Goal: Information Seeking & Learning: Learn about a topic

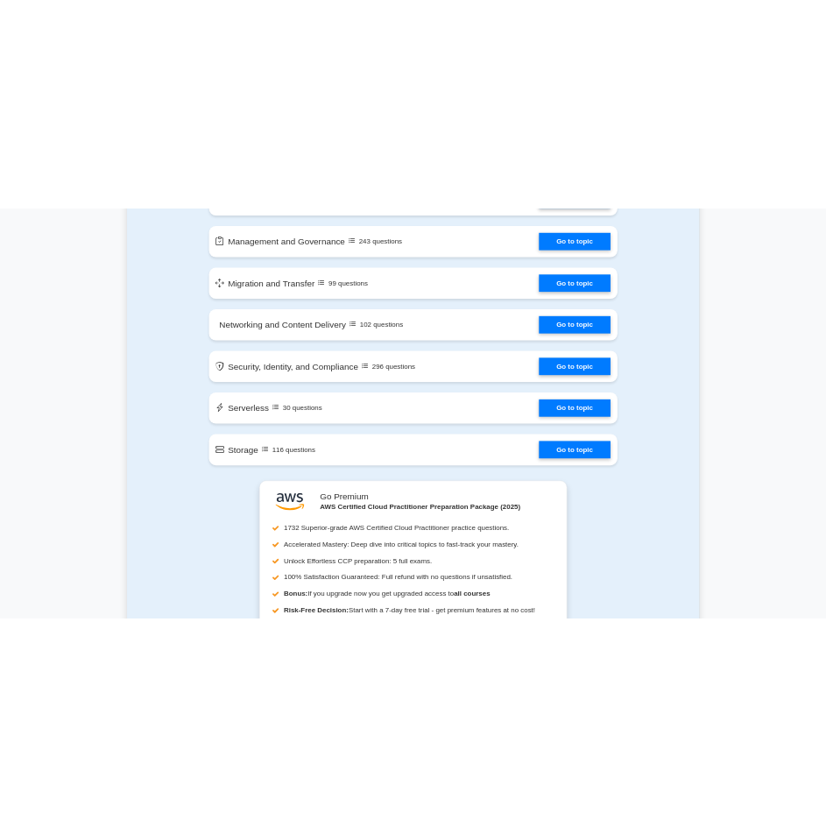
scroll to position [2189, 0]
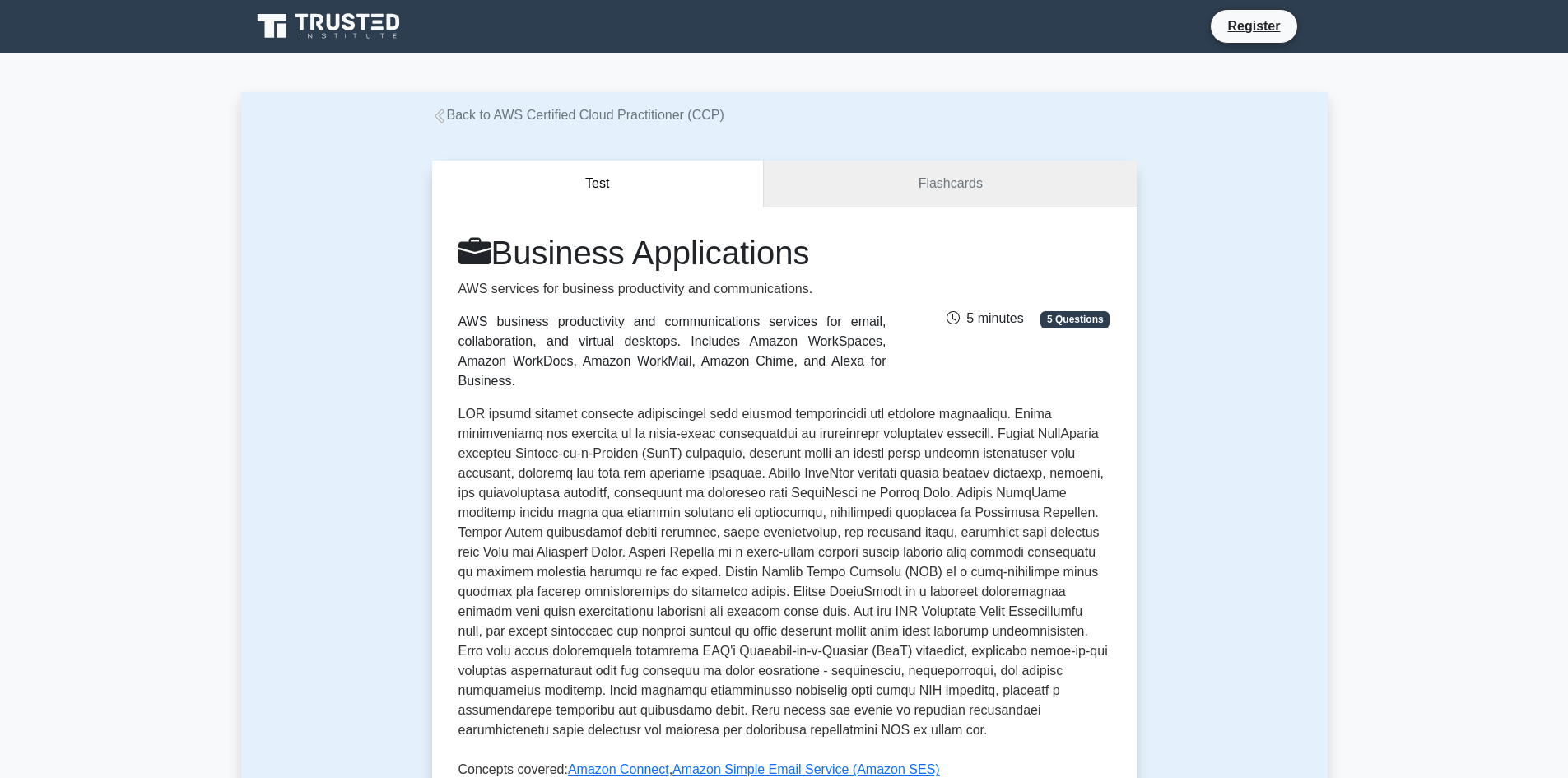
click at [935, 195] on link "Flashcards" at bounding box center [950, 184] width 372 height 47
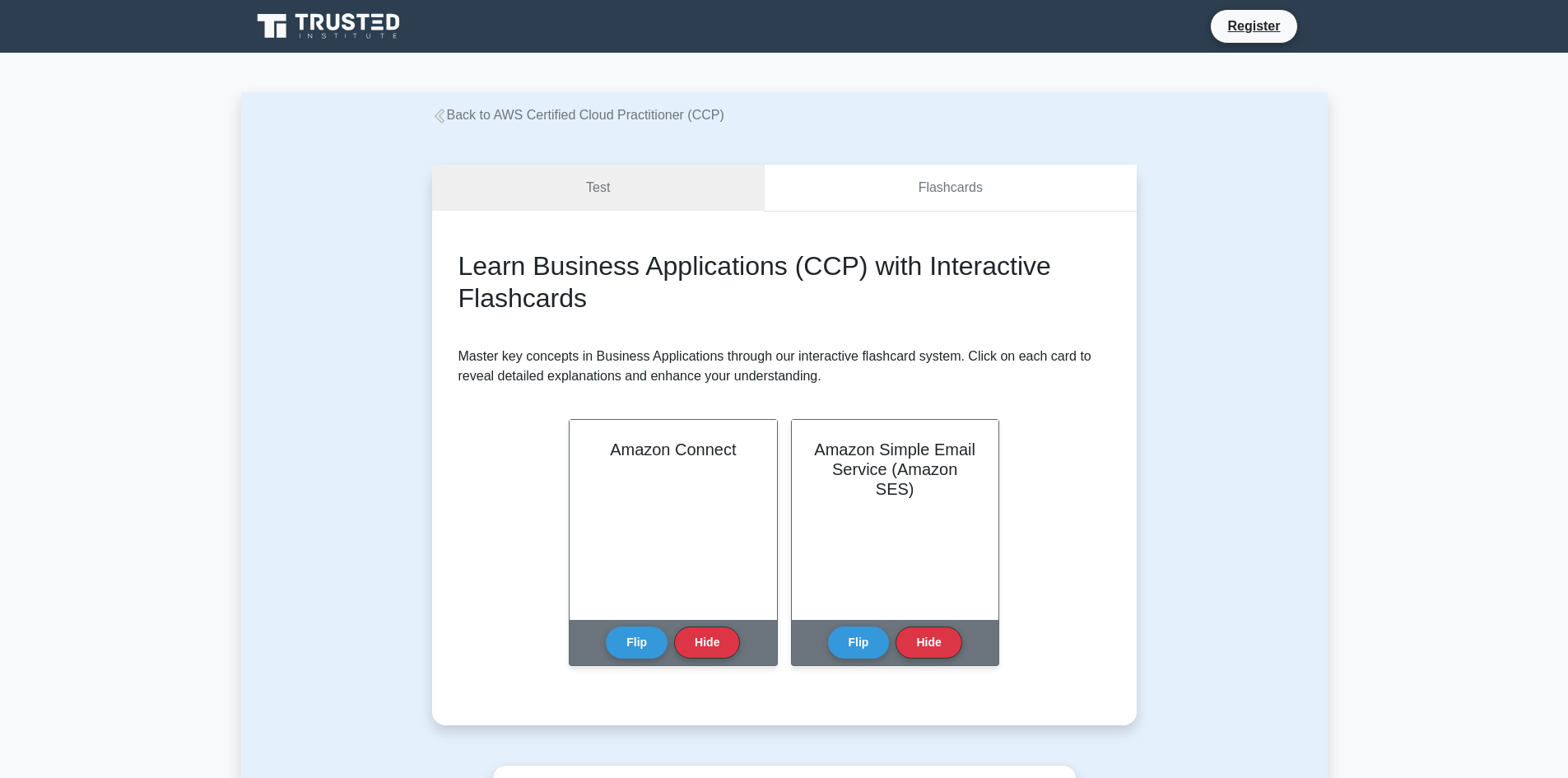
click at [935, 195] on link "Flashcards" at bounding box center [950, 188] width 372 height 47
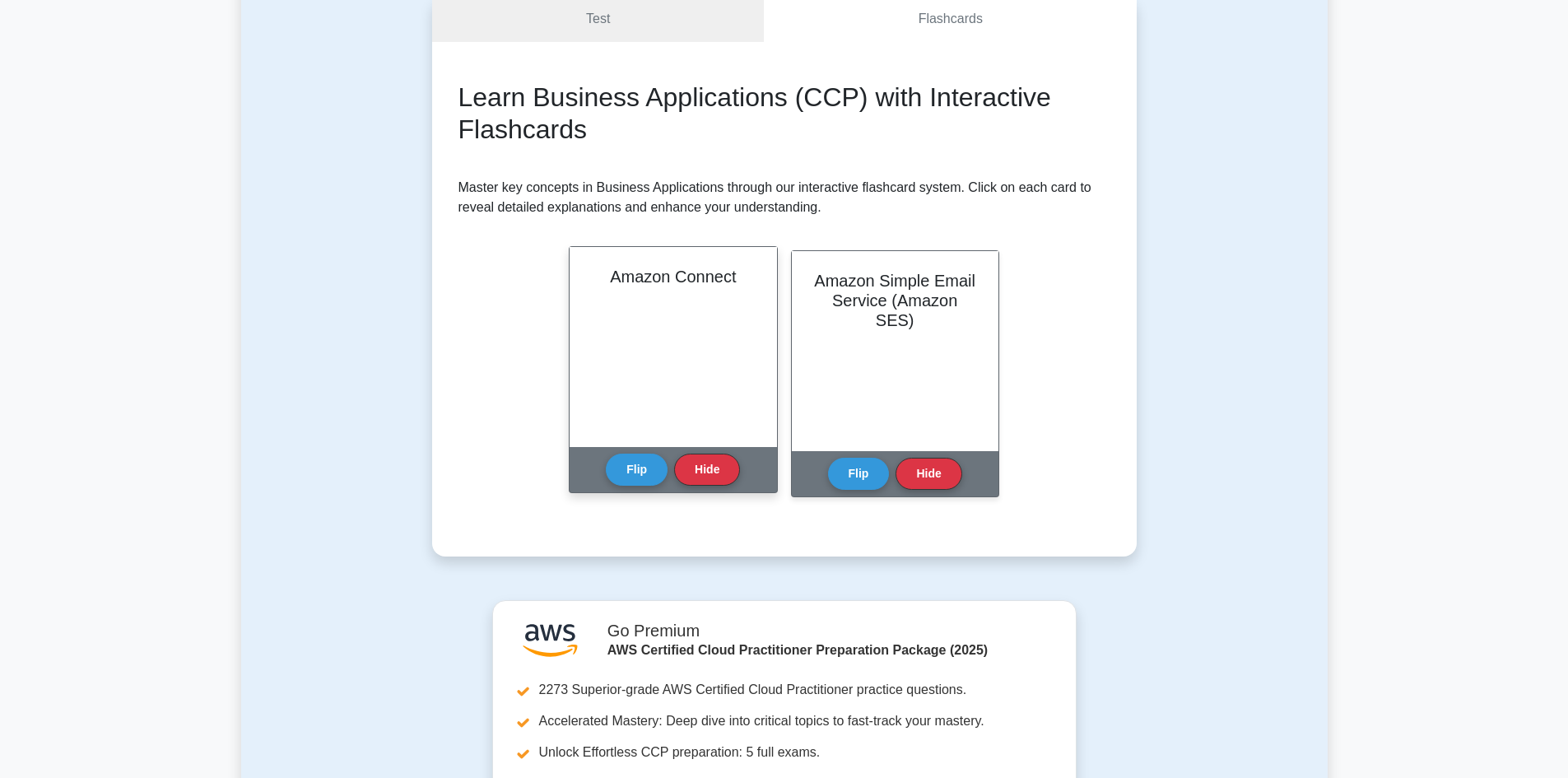
scroll to position [247, 0]
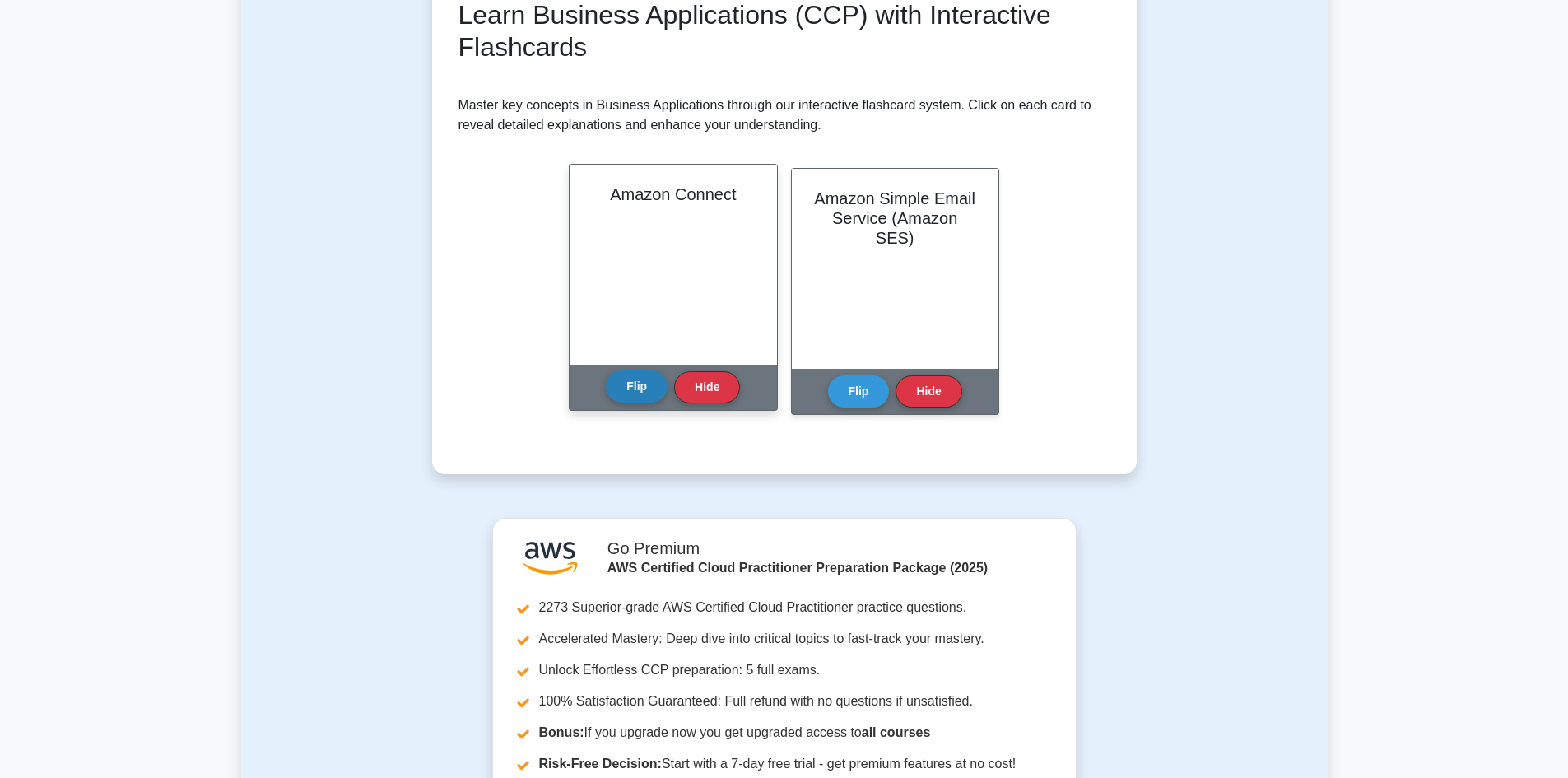
click at [635, 378] on button "Flip" at bounding box center [637, 386] width 62 height 32
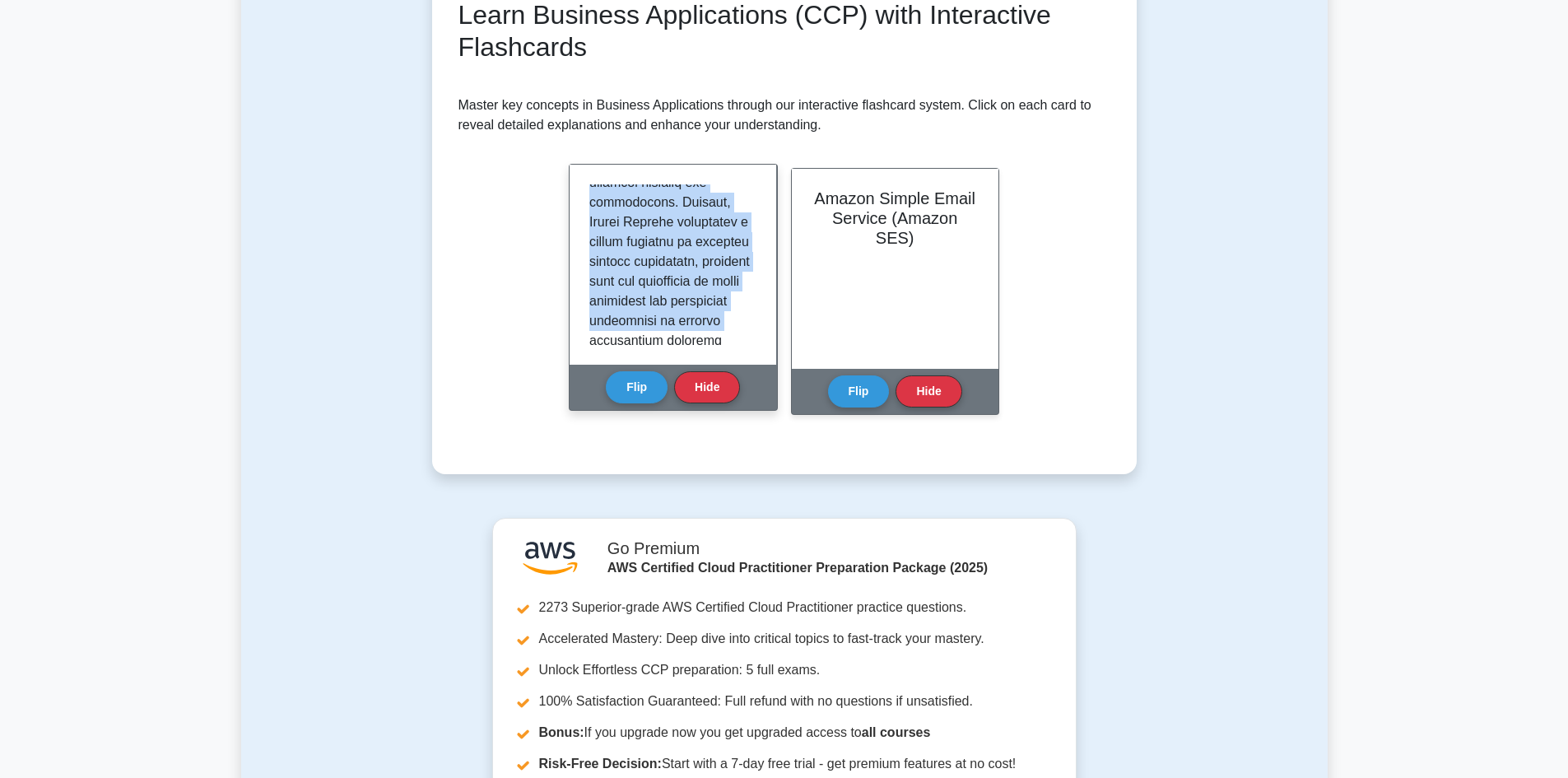
scroll to position [1808, 0]
drag, startPoint x: 592, startPoint y: 189, endPoint x: 743, endPoint y: 327, distance: 204.6
copy p "Amazon Connect is a cloud-based contact center service offered by Amazon Web Se…"
click at [713, 387] on button "Hide" at bounding box center [707, 386] width 66 height 32
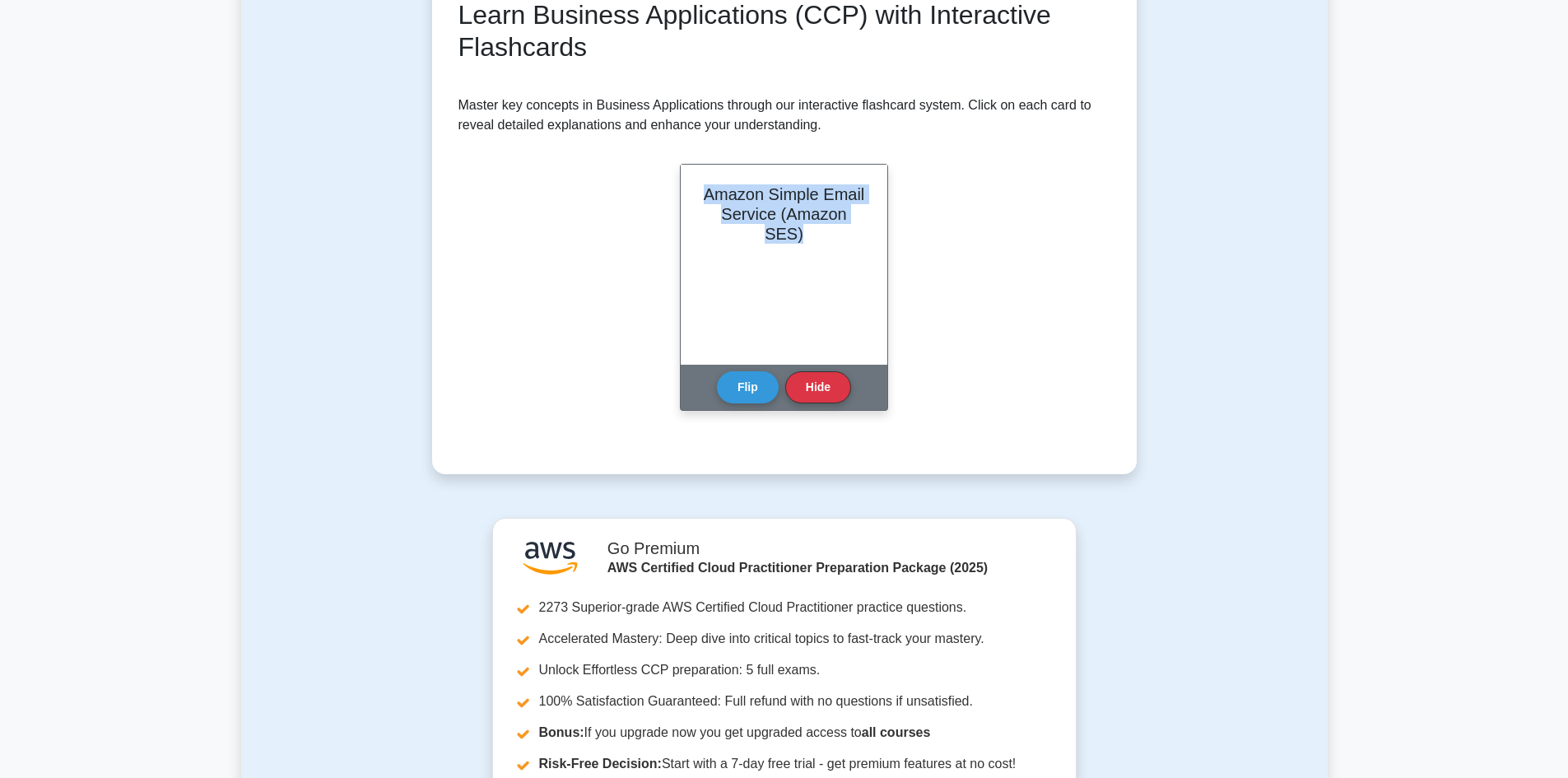
drag, startPoint x: 704, startPoint y: 189, endPoint x: 868, endPoint y: 232, distance: 169.5
click at [868, 232] on div "Amazon Simple Email Service (Amazon SES)" at bounding box center [784, 264] width 207 height 200
copy h2 "Amazon Simple Email Service (Amazon SES)"
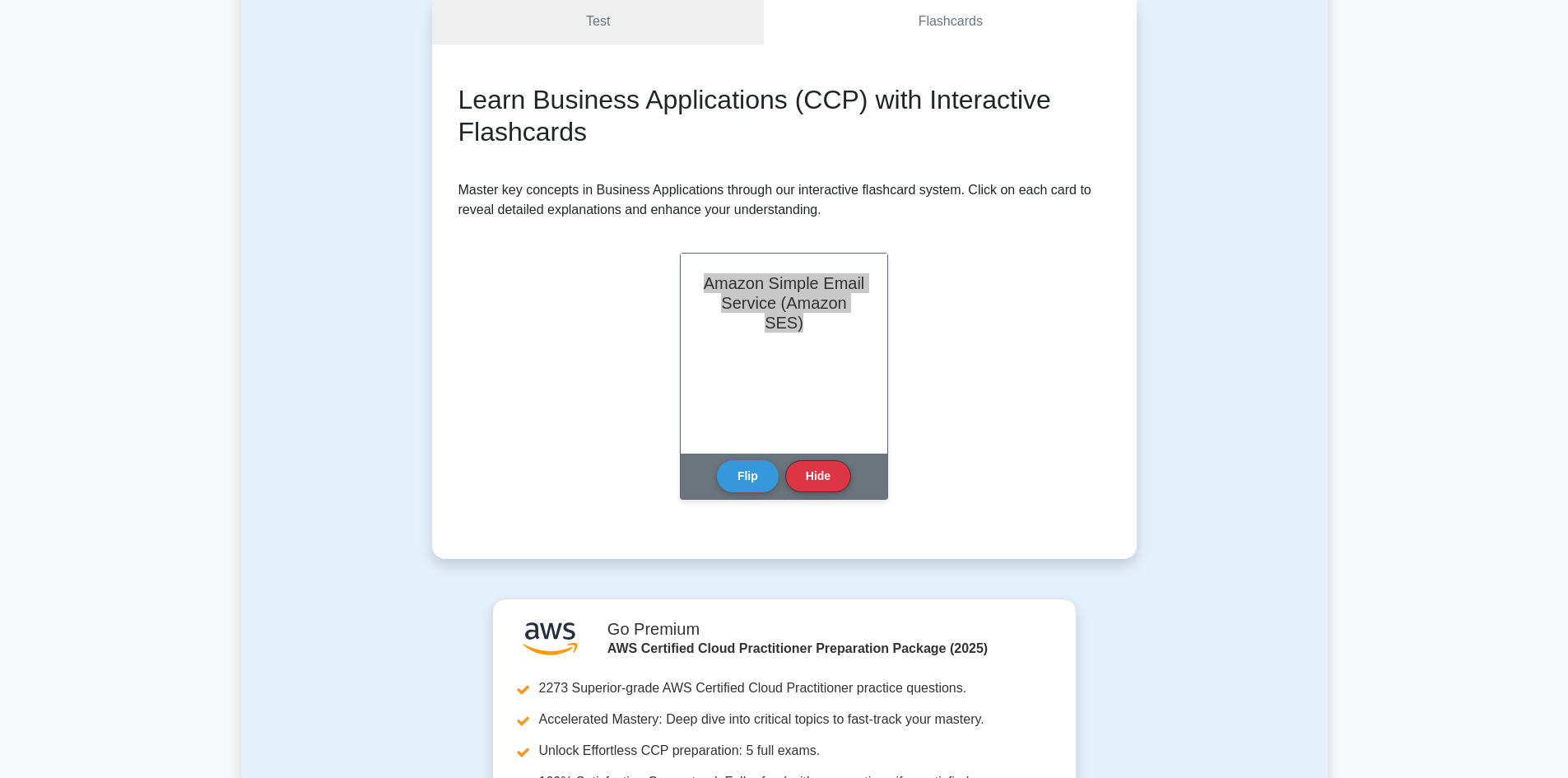
scroll to position [164, 0]
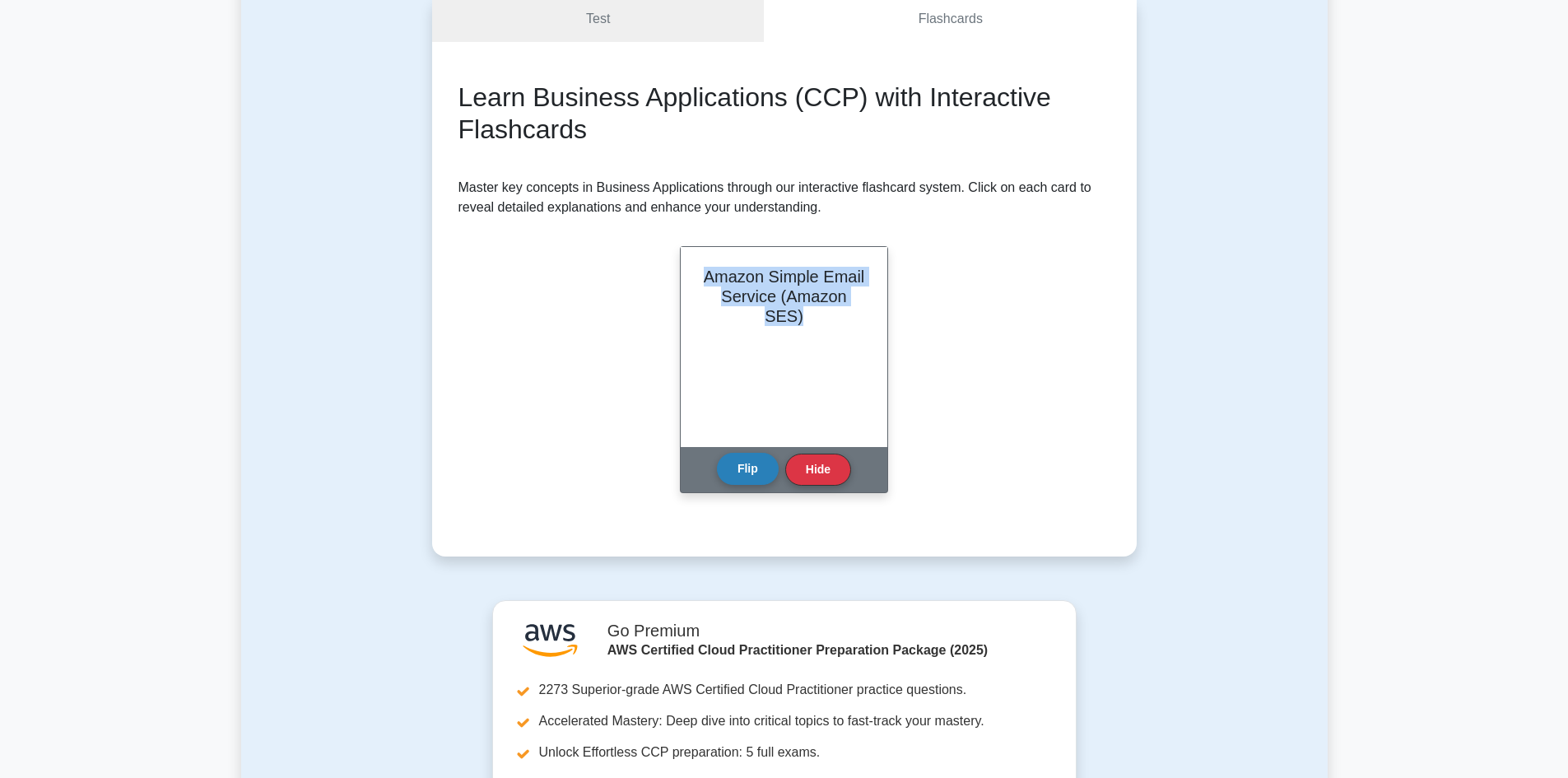
click at [724, 463] on button "Flip" at bounding box center [748, 469] width 62 height 32
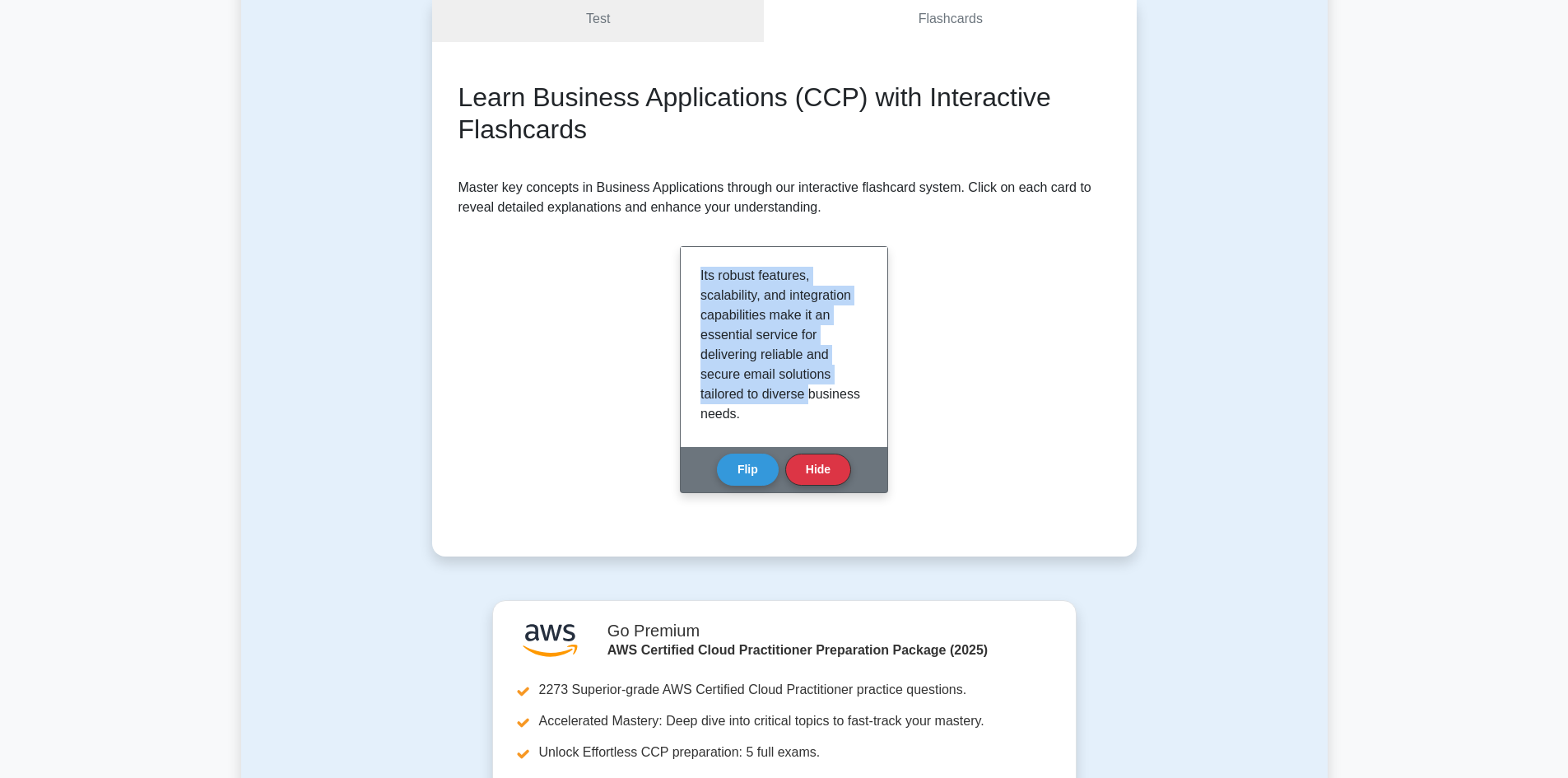
scroll to position [1893, 0]
drag, startPoint x: 701, startPoint y: 275, endPoint x: 851, endPoint y: 408, distance: 200.5
click at [851, 408] on div "Amazon Simple Email Service (Amazon SES) is a scalable, flexible, and cost-effe…" at bounding box center [784, 347] width 167 height 161
copy div "Amazon Simple Email Service (Amazon SES) is a scalable, flexible, and cost-effe…"
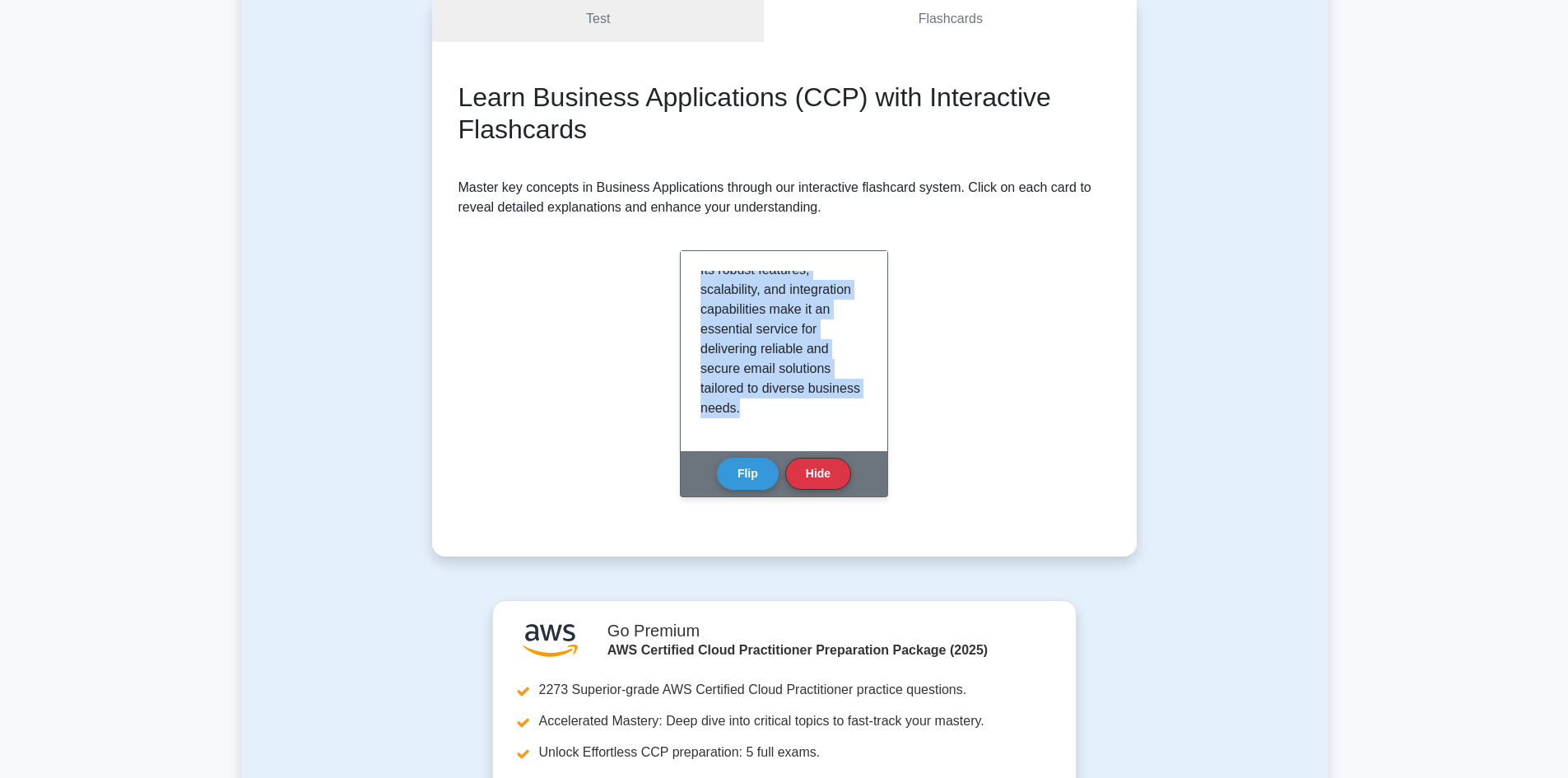
scroll to position [0, 0]
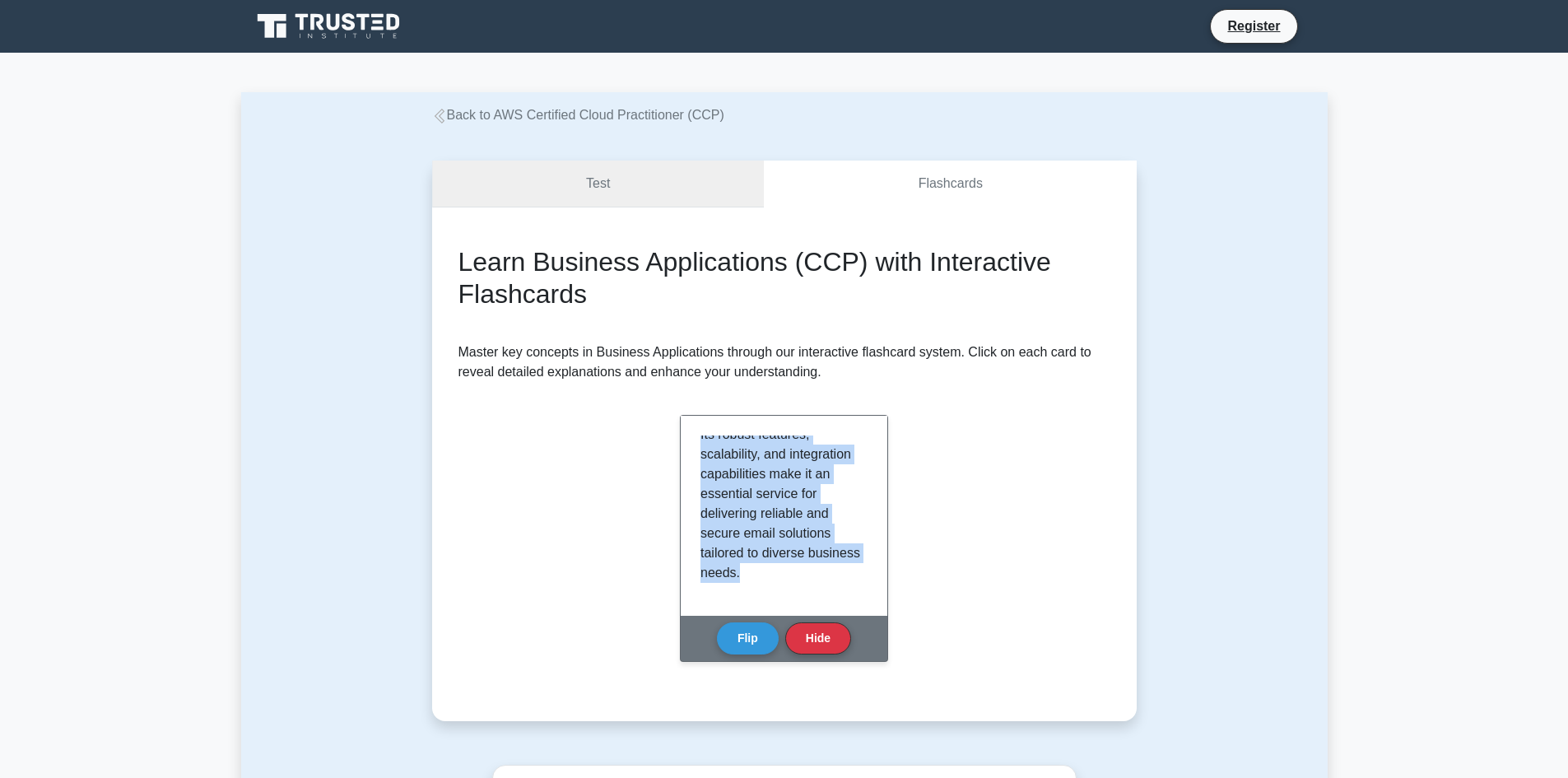
click at [642, 194] on link "Test" at bounding box center [599, 184] width 333 height 47
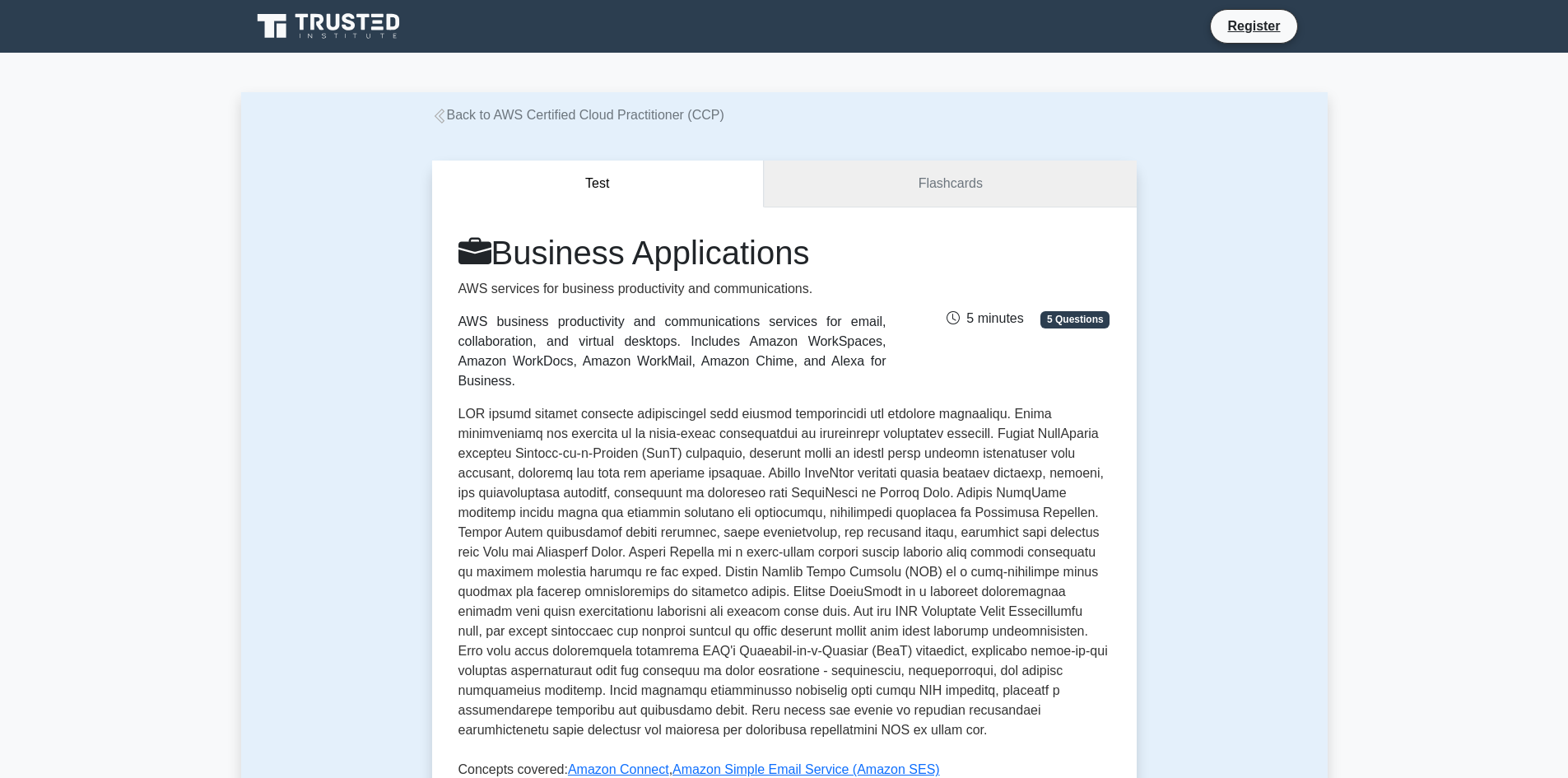
click at [938, 194] on link "Flashcards" at bounding box center [950, 184] width 372 height 47
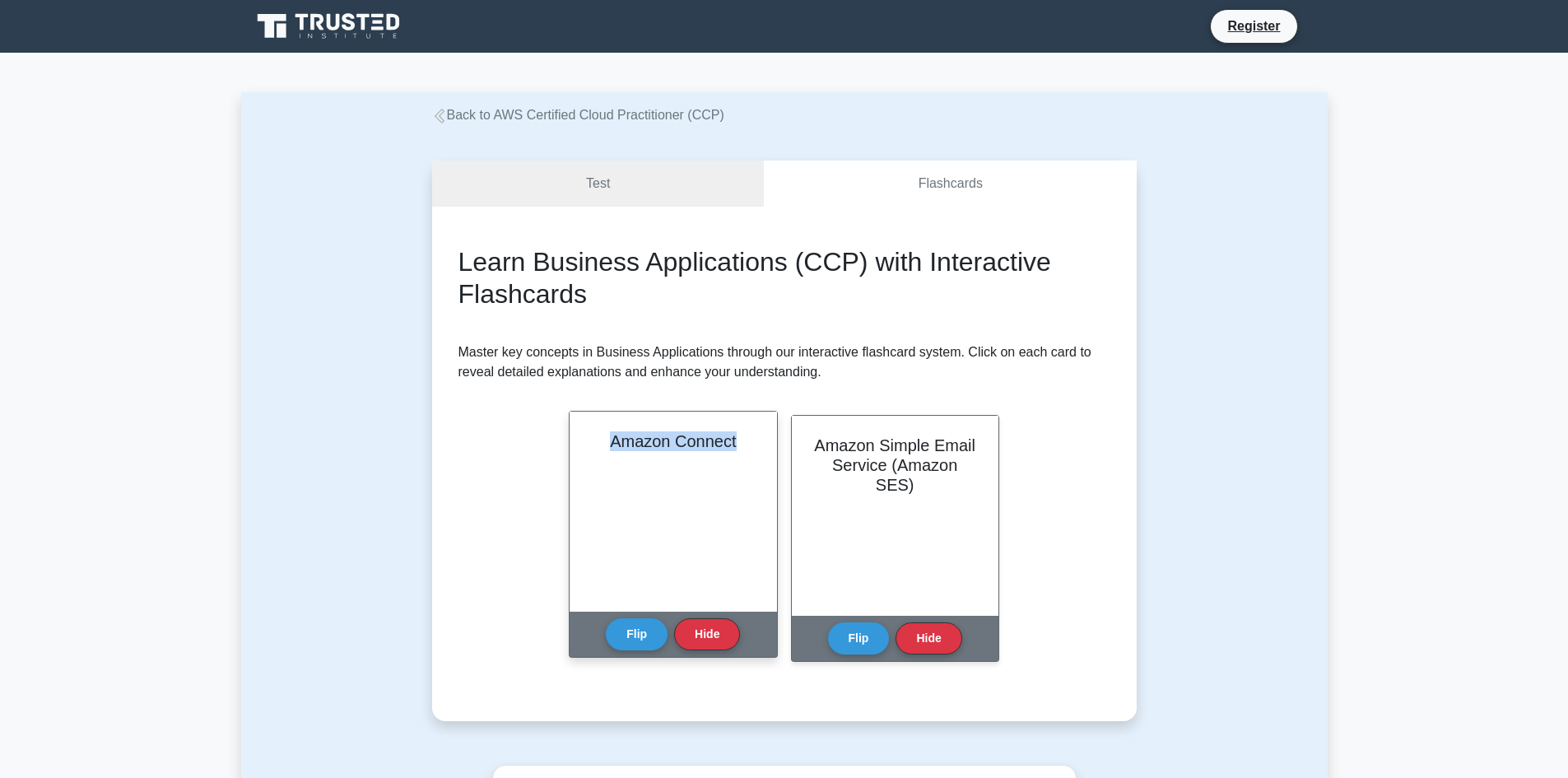
drag, startPoint x: 604, startPoint y: 441, endPoint x: 753, endPoint y: 440, distance: 149.0
click at [753, 440] on h2 "Amazon Connect" at bounding box center [673, 441] width 167 height 20
copy h2 "Amazon Connect"
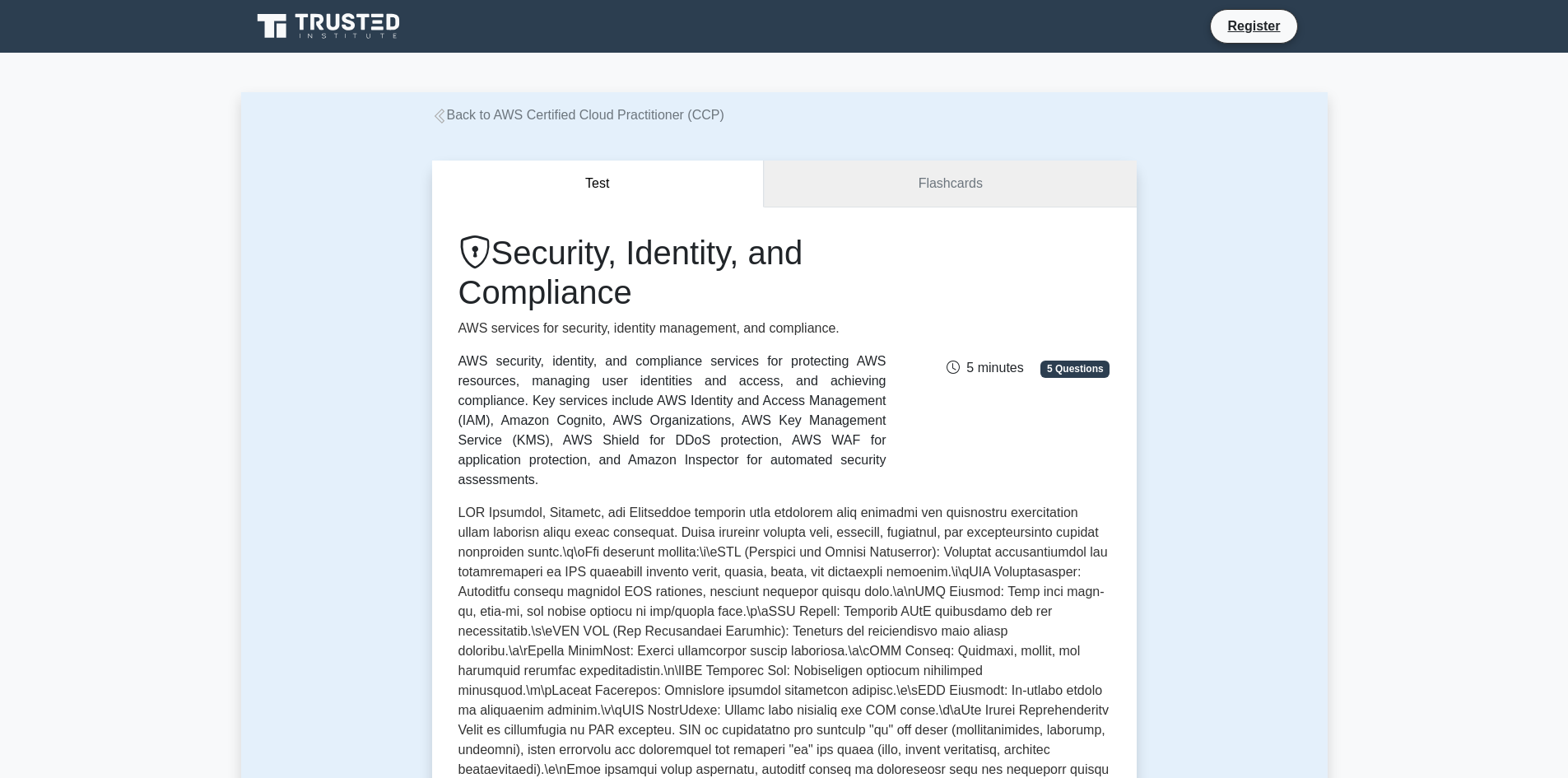
click at [897, 182] on link "Flashcards" at bounding box center [950, 184] width 372 height 47
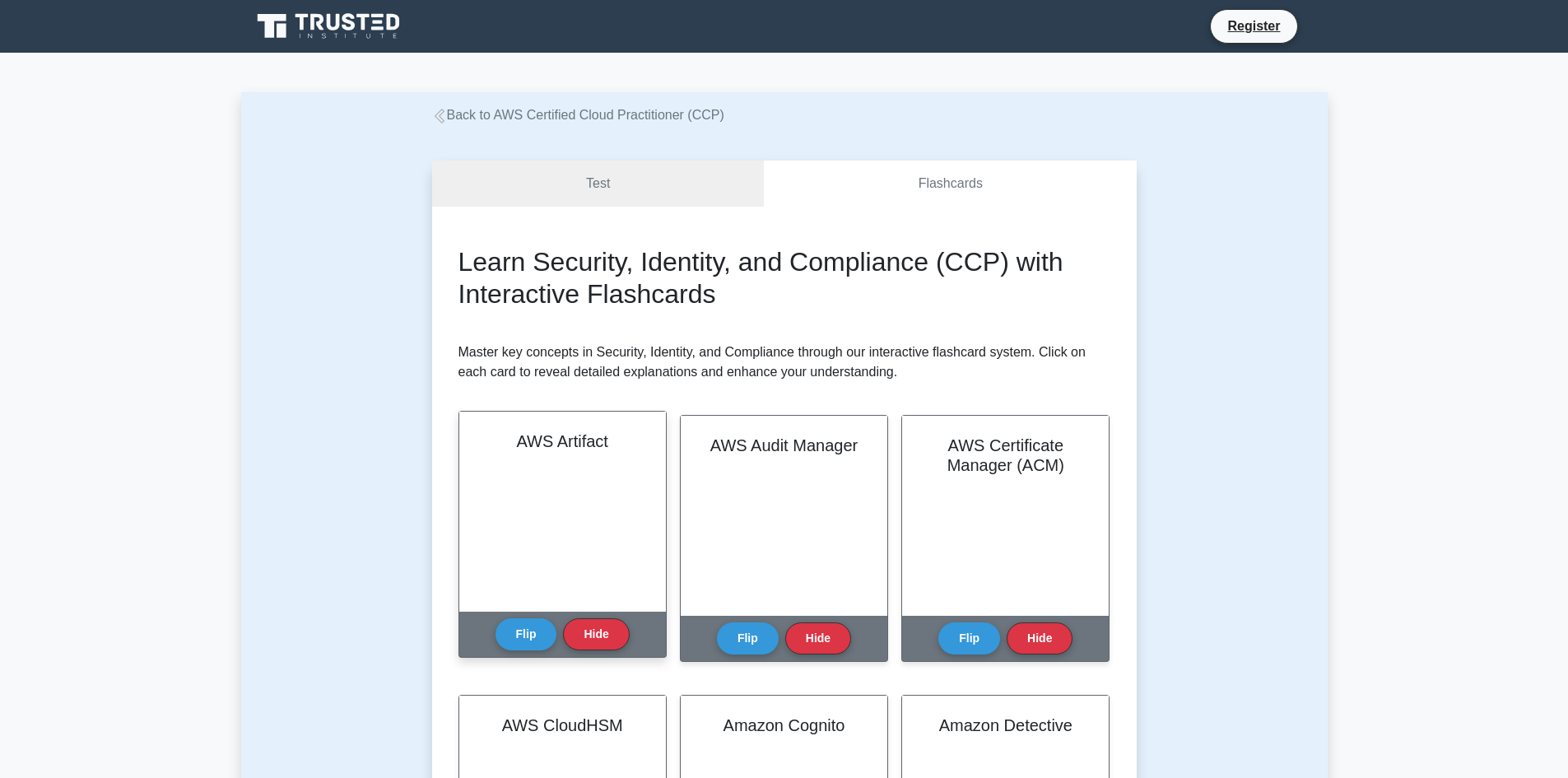
click at [576, 493] on div "AWS Artifact" at bounding box center [563, 511] width 207 height 200
click at [529, 633] on button "Flip" at bounding box center [526, 633] width 62 height 32
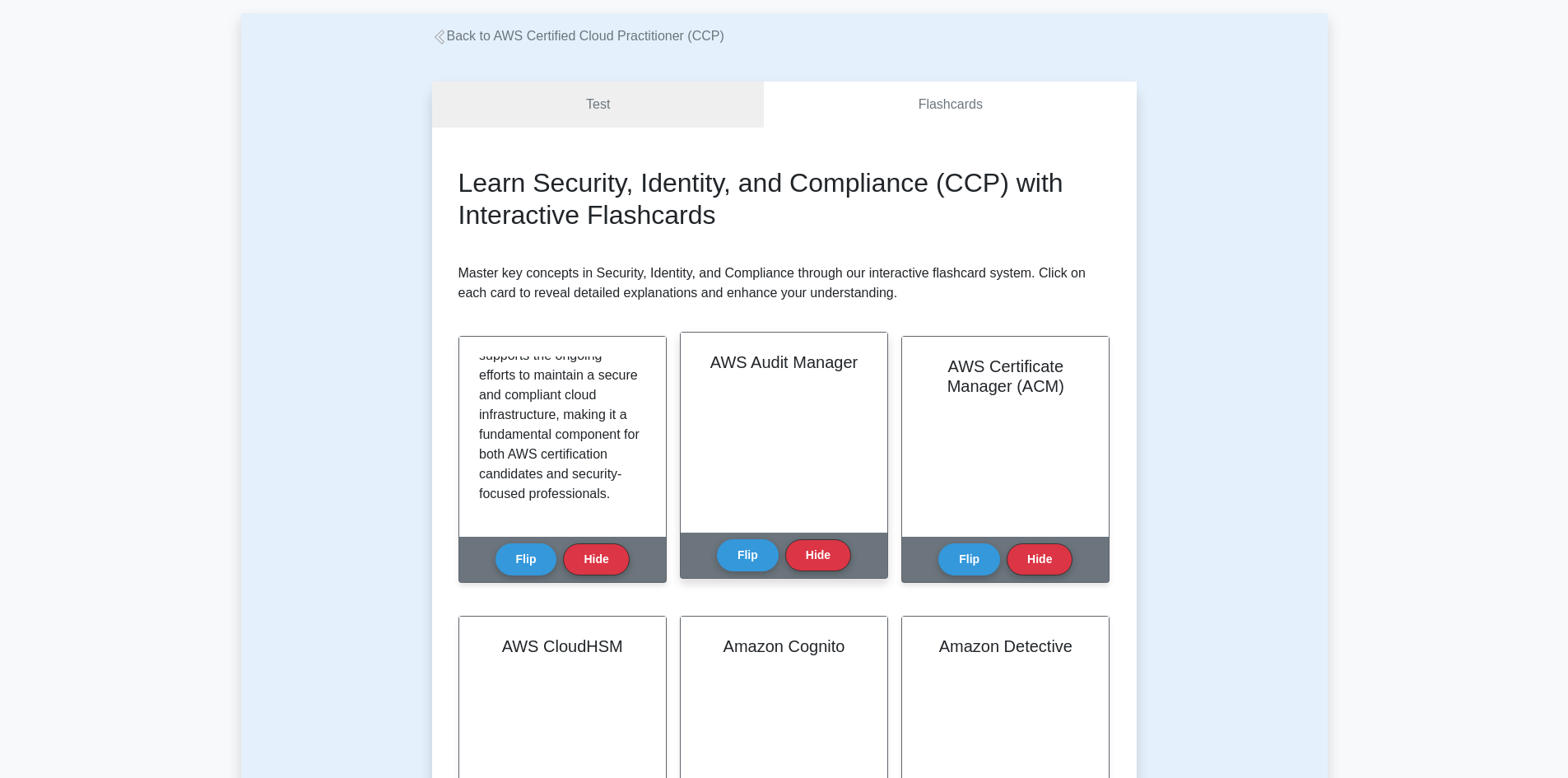
scroll to position [83, 0]
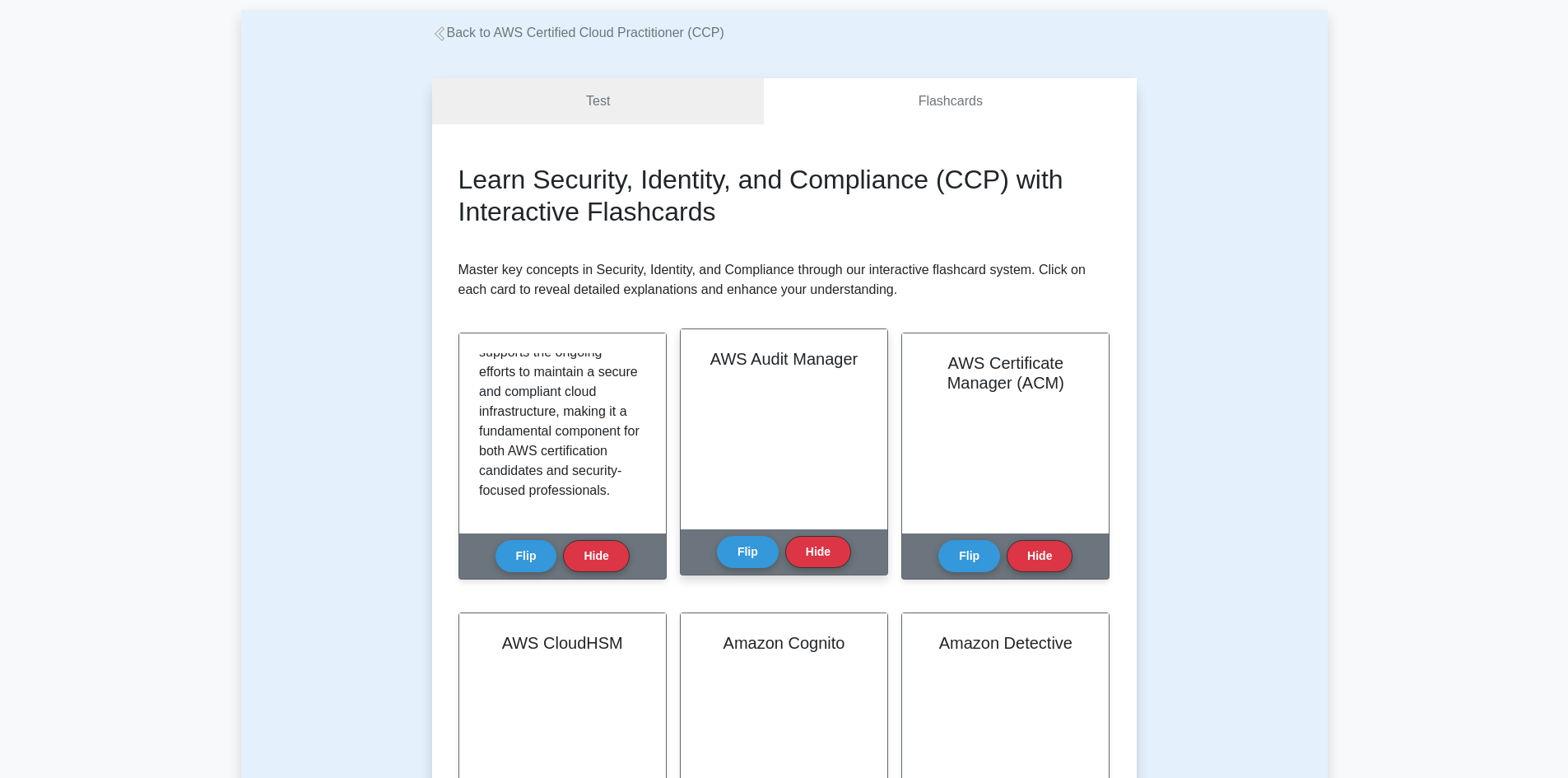
click at [713, 358] on h2 "AWS Audit Manager" at bounding box center [784, 358] width 167 height 20
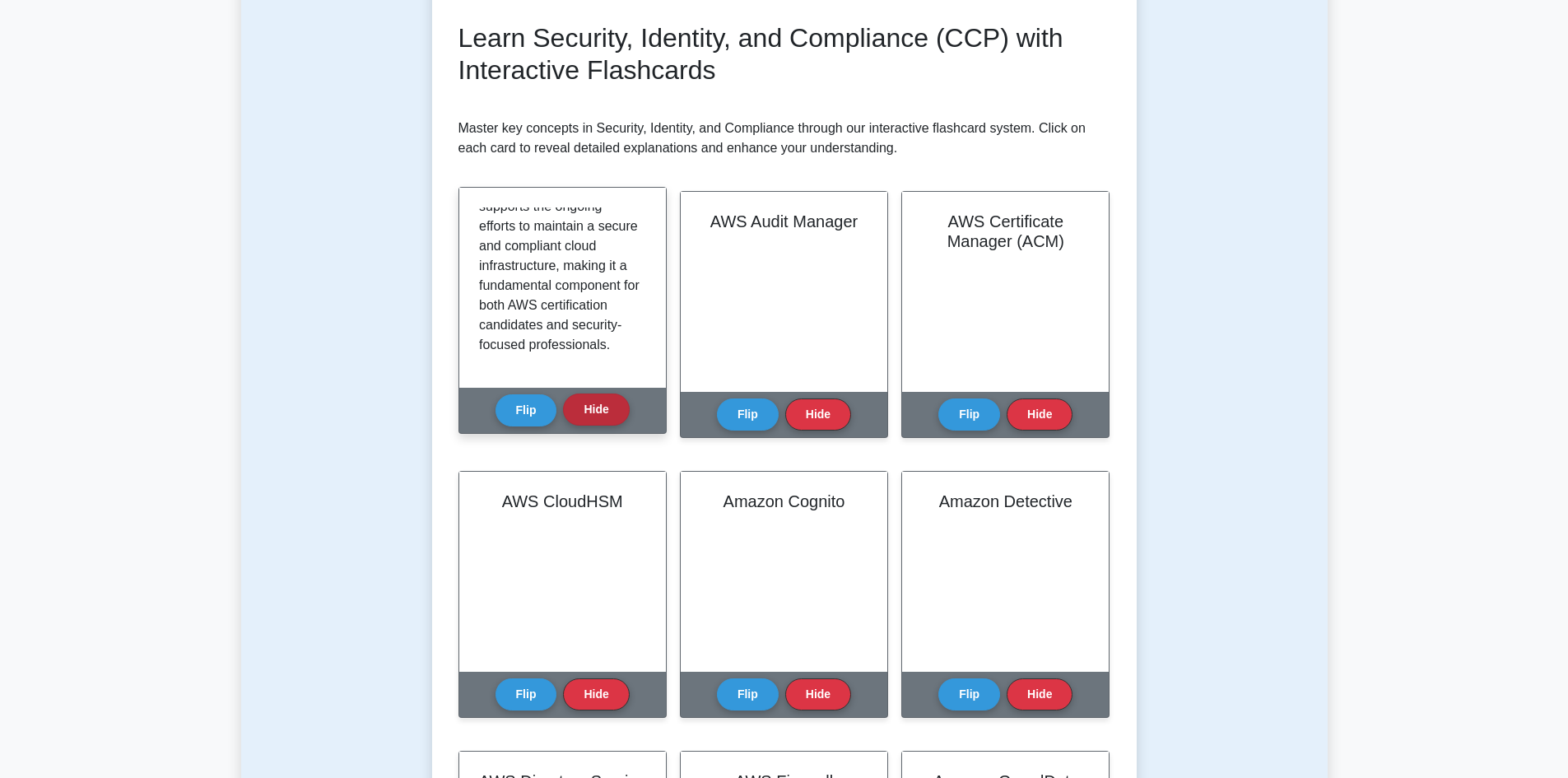
scroll to position [247, 0]
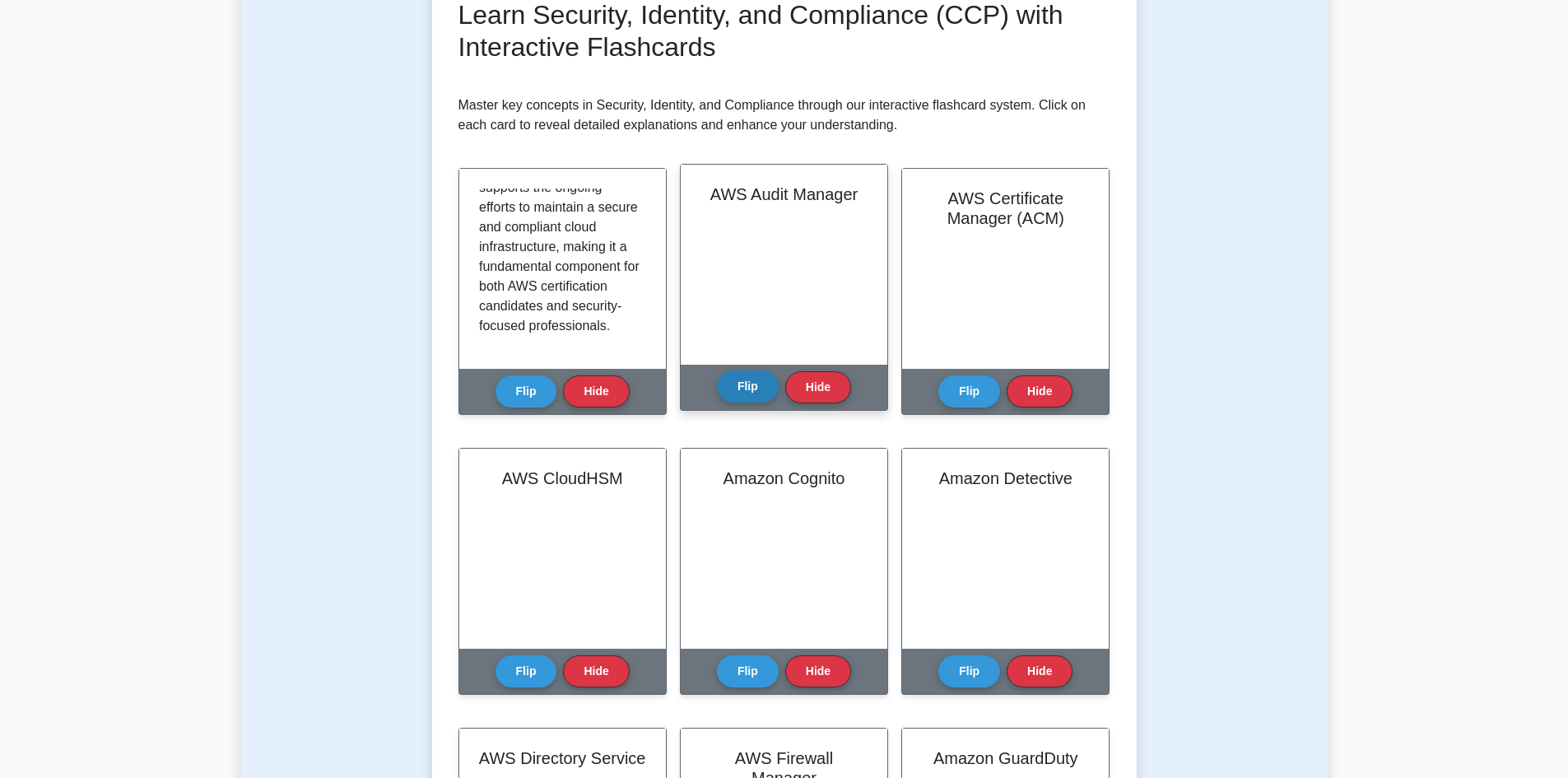
click at [748, 393] on button "Flip" at bounding box center [748, 386] width 62 height 32
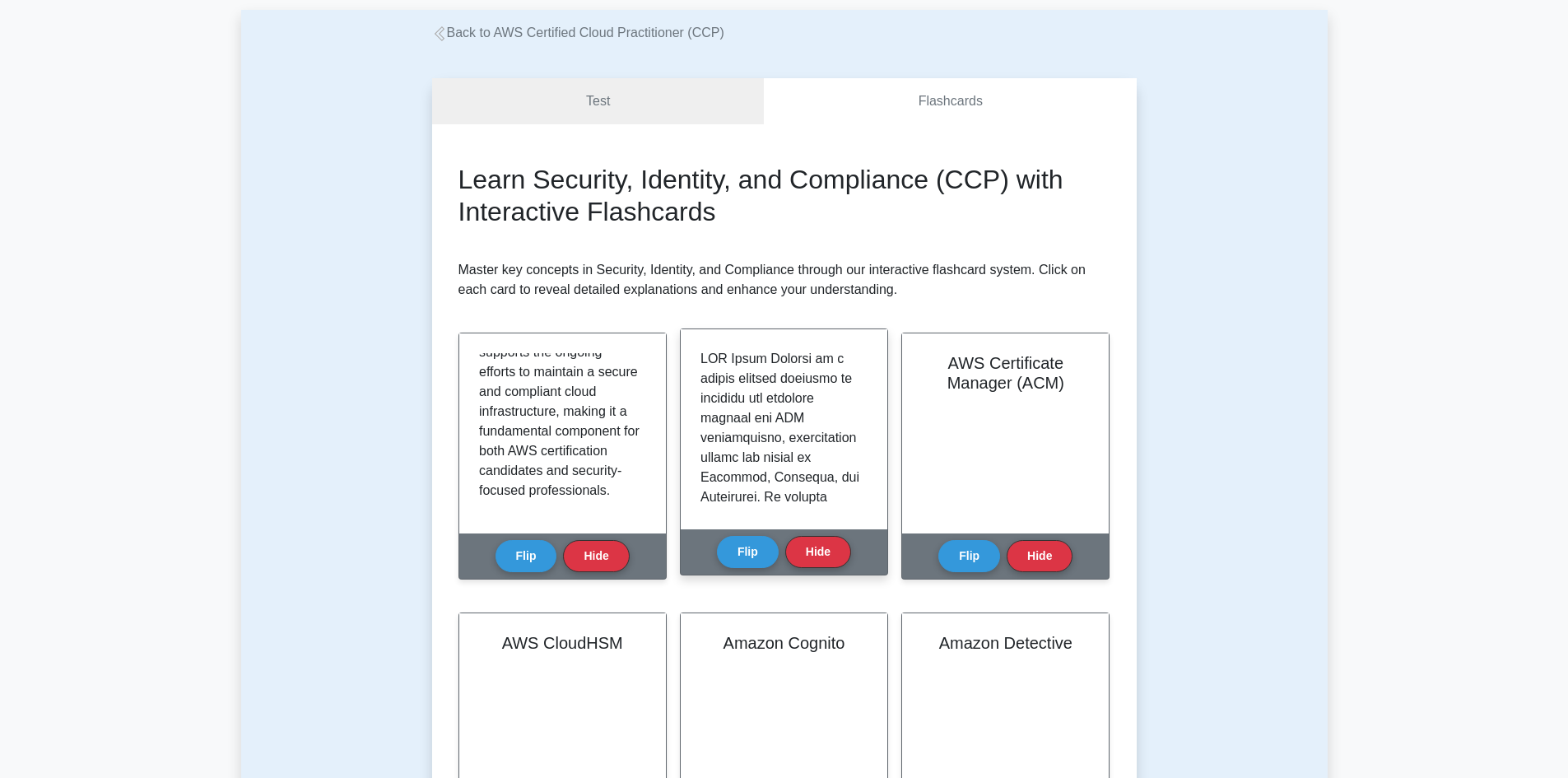
scroll to position [83, 0]
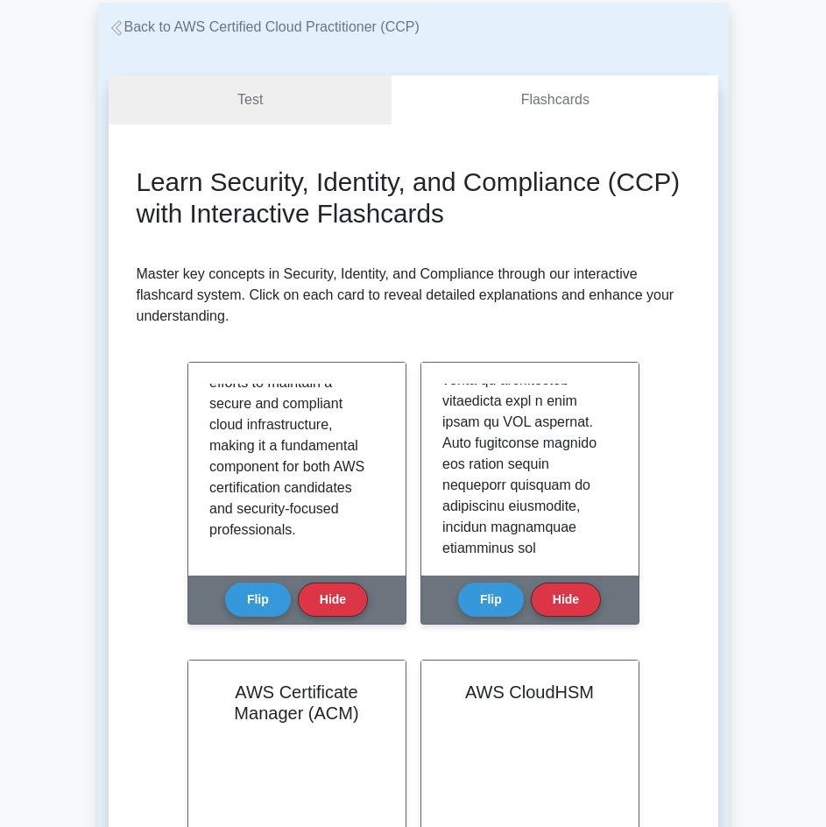
scroll to position [175, 0]
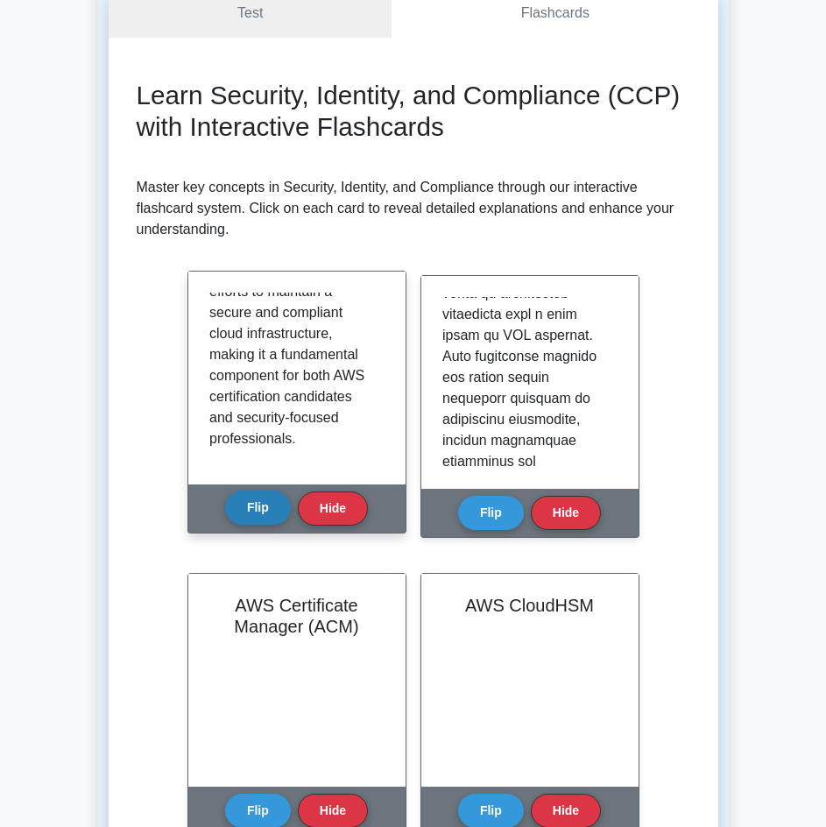
click at [259, 519] on button "Flip" at bounding box center [258, 507] width 66 height 34
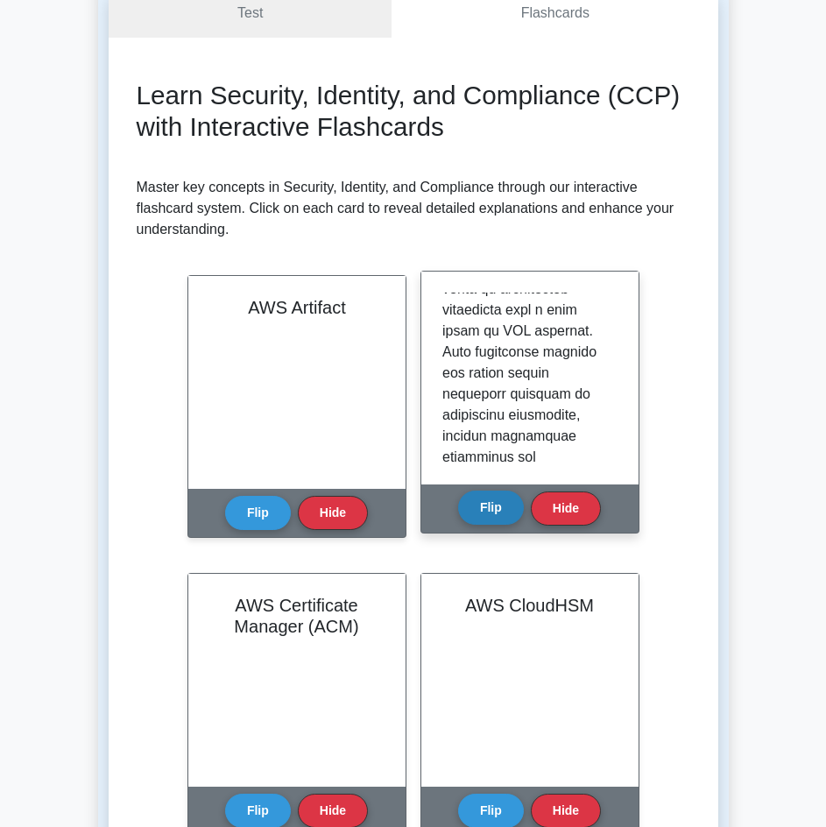
click at [490, 511] on button "Flip" at bounding box center [491, 507] width 66 height 34
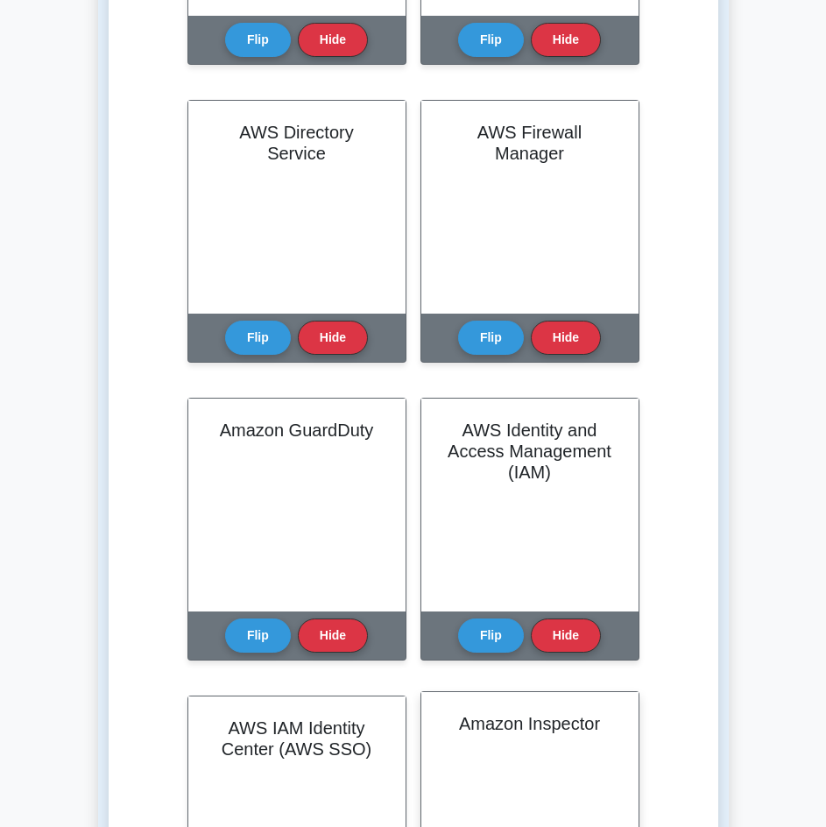
scroll to position [1226, 0]
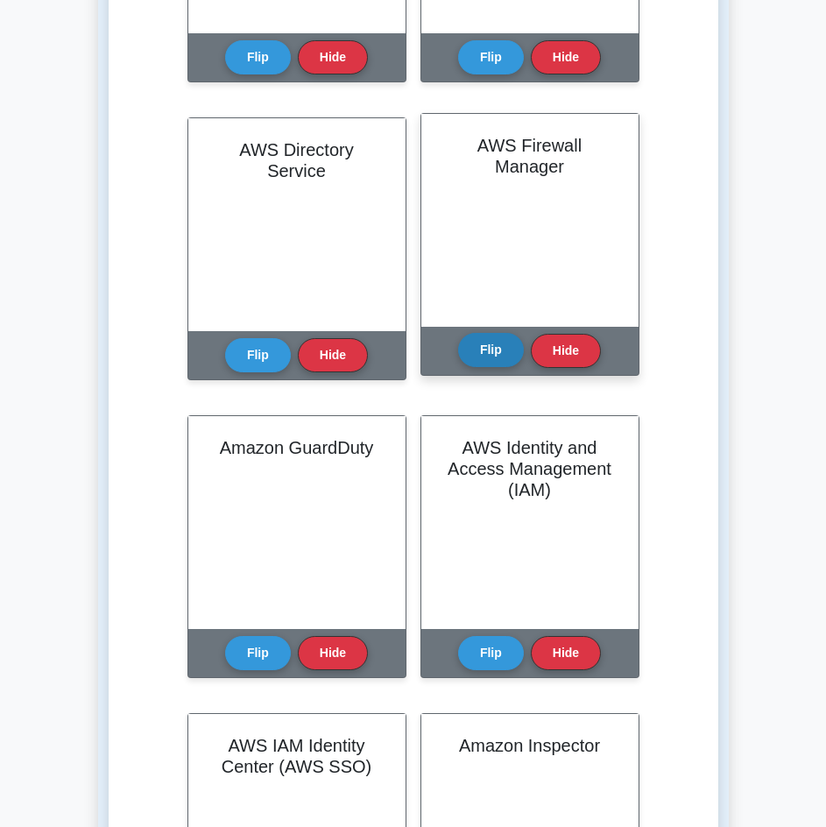
click at [495, 348] on button "Flip" at bounding box center [491, 350] width 66 height 34
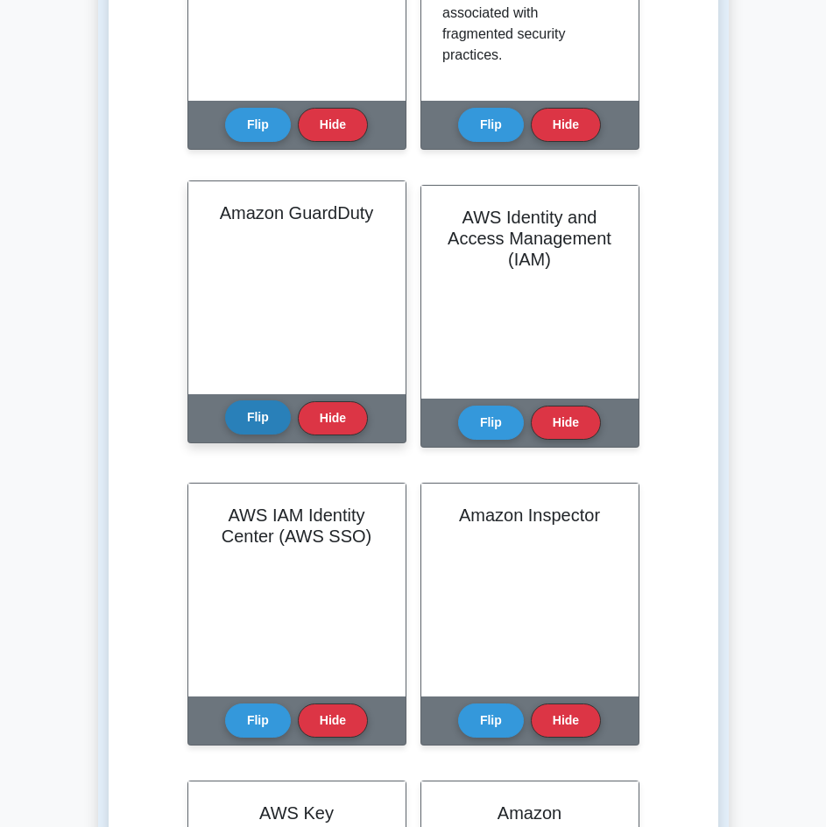
scroll to position [1489, 0]
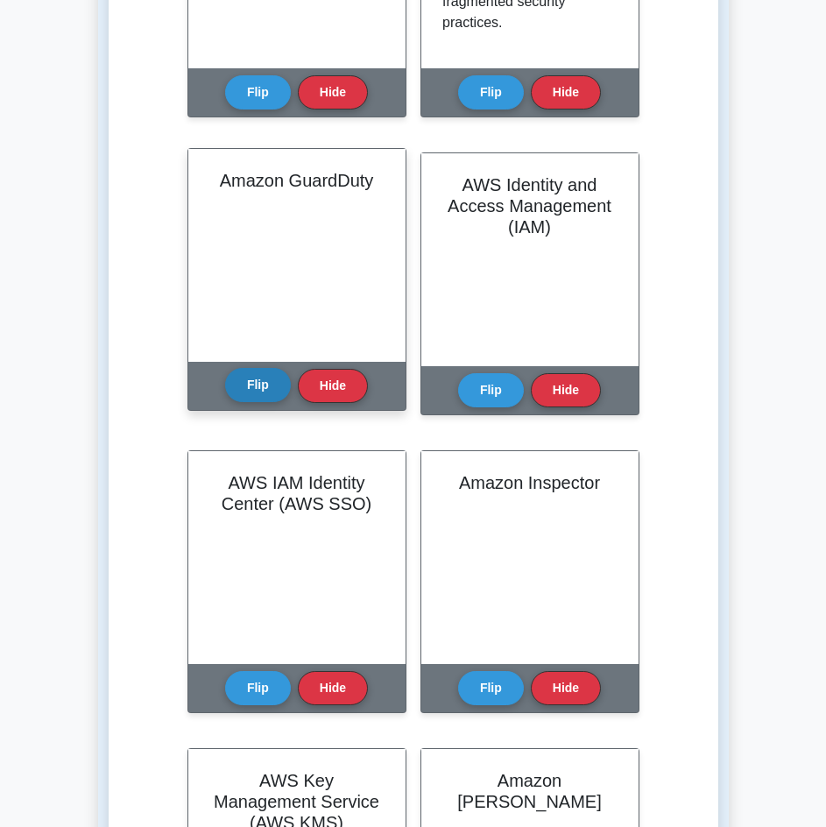
click at [260, 382] on button "Flip" at bounding box center [258, 385] width 66 height 34
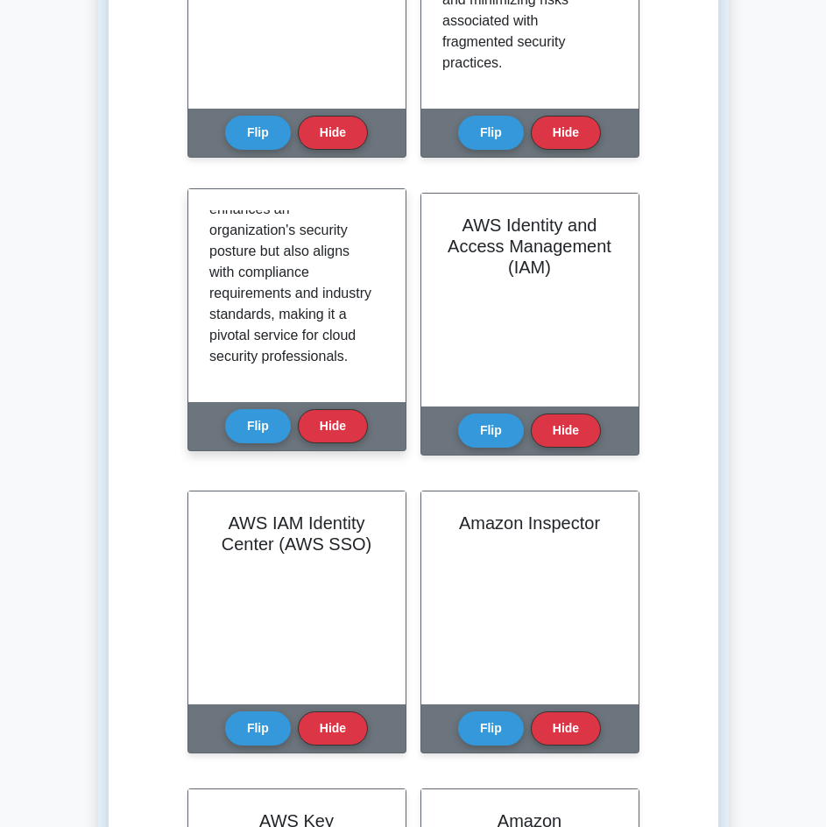
scroll to position [1401, 0]
